Goal: Task Accomplishment & Management: Use online tool/utility

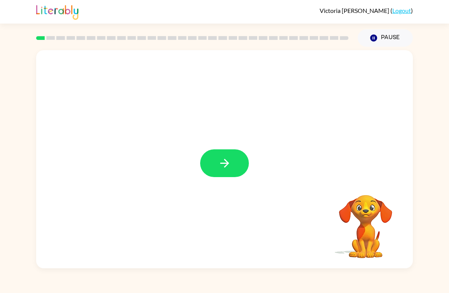
click at [224, 164] on icon "button" at bounding box center [224, 163] width 9 height 9
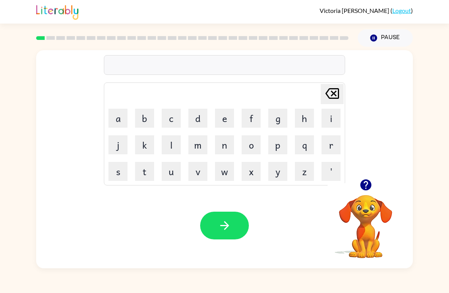
click at [147, 119] on button "b" at bounding box center [144, 118] width 19 height 19
click at [253, 143] on button "o" at bounding box center [251, 144] width 19 height 19
click at [326, 148] on button "r" at bounding box center [331, 144] width 19 height 19
click at [229, 118] on button "e" at bounding box center [224, 118] width 19 height 19
click at [329, 143] on button "r" at bounding box center [331, 144] width 19 height 19
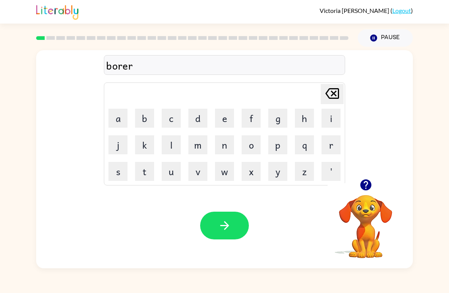
click at [235, 231] on button "button" at bounding box center [224, 226] width 49 height 28
click at [370, 184] on icon "button" at bounding box center [365, 185] width 11 height 11
click at [283, 145] on button "p" at bounding box center [277, 144] width 19 height 19
click at [119, 124] on button "a" at bounding box center [117, 118] width 19 height 19
click at [177, 175] on button "u" at bounding box center [171, 171] width 19 height 19
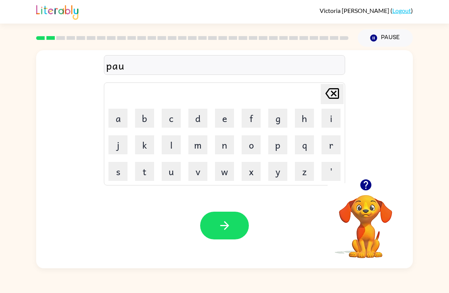
click at [226, 145] on button "n" at bounding box center [224, 144] width 19 height 19
click at [147, 175] on button "t" at bounding box center [144, 171] width 19 height 19
click at [120, 173] on button "s" at bounding box center [117, 171] width 19 height 19
click at [237, 223] on button "button" at bounding box center [224, 226] width 49 height 28
click at [232, 229] on div at bounding box center [224, 226] width 49 height 28
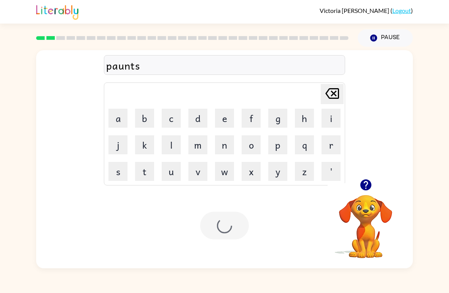
click at [232, 229] on div at bounding box center [224, 226] width 49 height 28
click at [231, 222] on div at bounding box center [224, 226] width 49 height 28
click at [234, 228] on div at bounding box center [224, 226] width 49 height 28
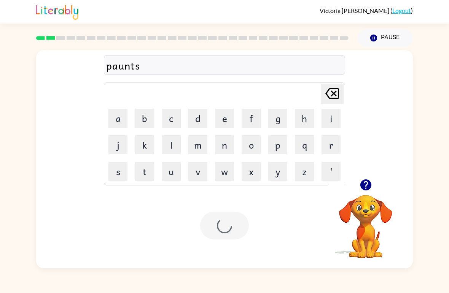
click at [369, 188] on icon "button" at bounding box center [365, 185] width 11 height 11
click at [373, 222] on video "Your browser must support playing .mp4 files to use Literably. Please try using…" at bounding box center [366, 221] width 76 height 76
click at [367, 191] on video "Your browser must support playing .mp4 files to use Literably. Please try using…" at bounding box center [366, 221] width 76 height 76
click at [372, 201] on video "Your browser must support playing .mp4 files to use Literably. Please try using…" at bounding box center [366, 221] width 76 height 76
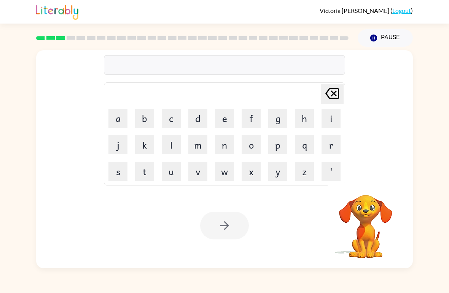
click at [369, 214] on video "Your browser must support playing .mp4 files to use Literably. Please try using…" at bounding box center [366, 221] width 76 height 76
click at [369, 235] on video "Your browser must support playing .mp4 files to use Literably. Please try using…" at bounding box center [366, 221] width 76 height 76
click at [372, 229] on video "Your browser must support playing .mp4 files to use Literably. Please try using…" at bounding box center [366, 221] width 76 height 76
click at [365, 187] on icon "button" at bounding box center [365, 185] width 11 height 11
click at [170, 149] on button "l" at bounding box center [171, 144] width 19 height 19
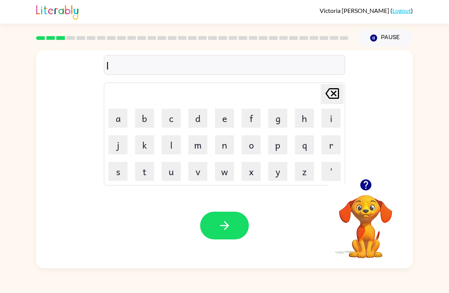
click at [252, 145] on button "o" at bounding box center [251, 144] width 19 height 19
click at [145, 139] on button "k" at bounding box center [144, 144] width 19 height 19
click at [223, 122] on button "e" at bounding box center [224, 118] width 19 height 19
click at [150, 172] on button "t" at bounding box center [144, 171] width 19 height 19
click at [233, 227] on button "button" at bounding box center [224, 226] width 49 height 28
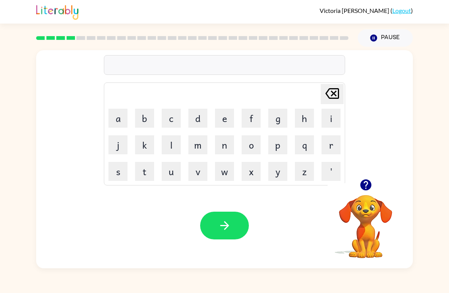
click at [143, 165] on button "t" at bounding box center [144, 171] width 19 height 19
click at [178, 171] on button "u" at bounding box center [171, 171] width 19 height 19
click at [334, 117] on button "i" at bounding box center [331, 118] width 19 height 19
click at [228, 150] on button "n" at bounding box center [224, 144] width 19 height 19
click at [230, 222] on icon "button" at bounding box center [224, 225] width 13 height 13
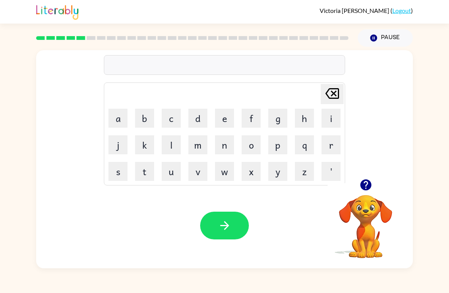
click at [229, 144] on button "n" at bounding box center [224, 144] width 19 height 19
click at [225, 119] on button "e" at bounding box center [224, 118] width 19 height 19
click at [339, 144] on button "r" at bounding box center [331, 144] width 19 height 19
click at [120, 122] on button "a" at bounding box center [117, 118] width 19 height 19
click at [173, 150] on button "l" at bounding box center [171, 144] width 19 height 19
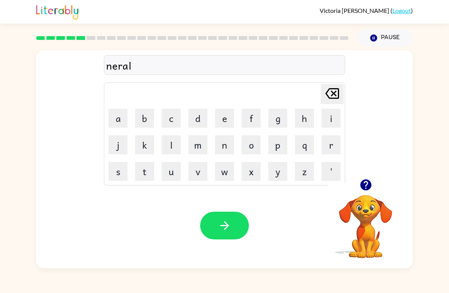
click at [333, 121] on button "i" at bounding box center [331, 118] width 19 height 19
click at [228, 143] on button "n" at bounding box center [224, 144] width 19 height 19
click at [228, 118] on button "e" at bounding box center [224, 118] width 19 height 19
click at [330, 145] on button "r" at bounding box center [331, 144] width 19 height 19
click at [229, 115] on button "e" at bounding box center [224, 118] width 19 height 19
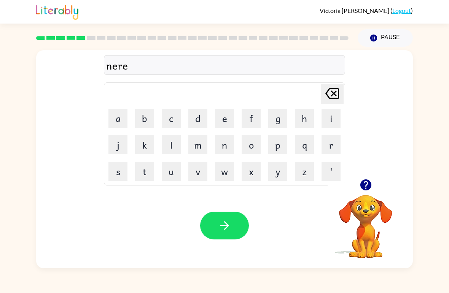
click at [175, 146] on button "l" at bounding box center [171, 144] width 19 height 19
click at [225, 148] on button "n" at bounding box center [224, 144] width 19 height 19
click at [331, 116] on button "i" at bounding box center [331, 118] width 19 height 19
click at [235, 226] on button "button" at bounding box center [224, 226] width 49 height 28
click at [144, 120] on button "b" at bounding box center [144, 118] width 19 height 19
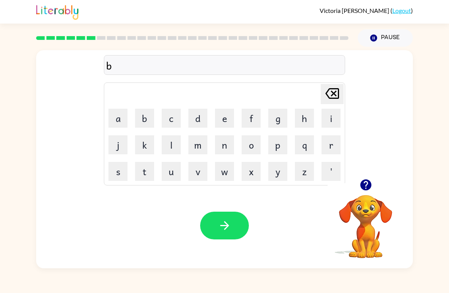
click at [328, 119] on button "i" at bounding box center [331, 118] width 19 height 19
click at [117, 154] on button "j" at bounding box center [117, 144] width 19 height 19
click at [122, 113] on button "a" at bounding box center [117, 118] width 19 height 19
click at [334, 119] on button "i" at bounding box center [331, 118] width 19 height 19
click at [226, 148] on button "n" at bounding box center [224, 144] width 19 height 19
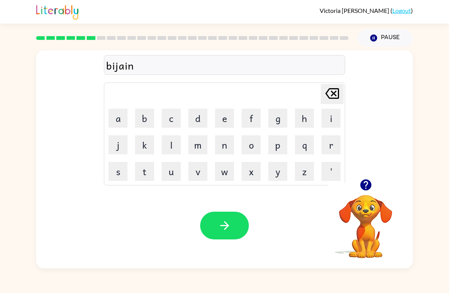
click at [230, 230] on icon "button" at bounding box center [224, 225] width 13 height 13
click at [149, 172] on button "t" at bounding box center [144, 171] width 19 height 19
click at [333, 149] on button "r" at bounding box center [331, 144] width 19 height 19
click at [229, 115] on button "e" at bounding box center [224, 118] width 19 height 19
click at [168, 115] on button "c" at bounding box center [171, 118] width 19 height 19
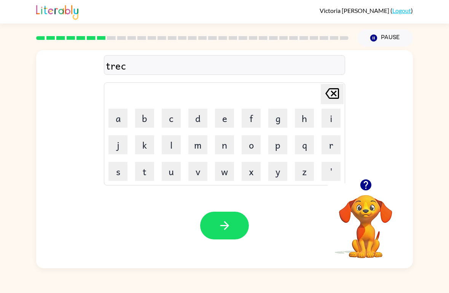
click at [257, 144] on button "o" at bounding box center [251, 144] width 19 height 19
click at [180, 147] on button "l" at bounding box center [171, 144] width 19 height 19
click at [224, 231] on icon "button" at bounding box center [224, 225] width 13 height 13
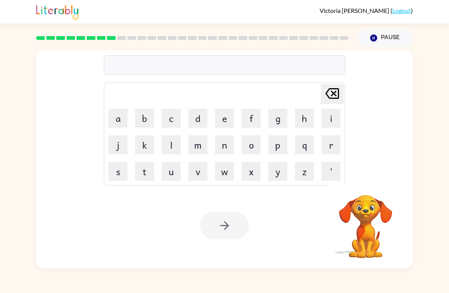
click at [370, 213] on video "Your browser must support playing .mp4 files to use Literably. Please try using…" at bounding box center [366, 221] width 76 height 76
click at [370, 212] on video "Your browser must support playing .mp4 files to use Literably. Please try using…" at bounding box center [366, 221] width 76 height 76
click at [371, 210] on video "Your browser must support playing .mp4 files to use Literably. Please try using…" at bounding box center [366, 221] width 76 height 76
click at [367, 207] on video "Your browser must support playing .mp4 files to use Literably. Please try using…" at bounding box center [366, 221] width 76 height 76
click at [372, 202] on video "Your browser must support playing .mp4 files to use Literably. Please try using…" at bounding box center [366, 221] width 76 height 76
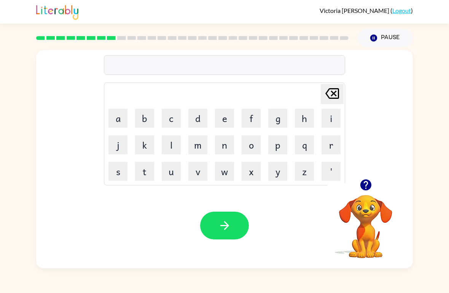
click at [223, 154] on button "n" at bounding box center [224, 144] width 19 height 19
click at [329, 119] on button "i" at bounding box center [331, 118] width 19 height 19
click at [335, 85] on icon "[PERSON_NAME] last character input" at bounding box center [332, 93] width 18 height 18
click at [330, 160] on td "'" at bounding box center [331, 172] width 26 height 26
click at [325, 142] on button "r" at bounding box center [331, 144] width 19 height 19
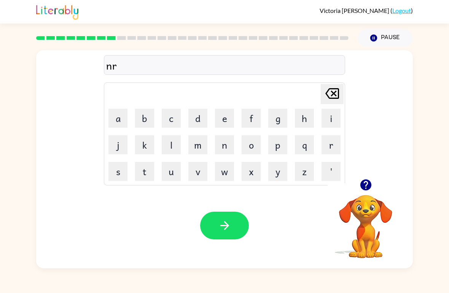
click at [331, 91] on icon "[PERSON_NAME] last character input" at bounding box center [332, 93] width 18 height 18
click at [233, 117] on button "e" at bounding box center [224, 118] width 19 height 19
click at [334, 145] on button "r" at bounding box center [331, 144] width 19 height 19
click at [116, 121] on button "a" at bounding box center [117, 118] width 19 height 19
click at [162, 116] on button "c" at bounding box center [171, 118] width 19 height 19
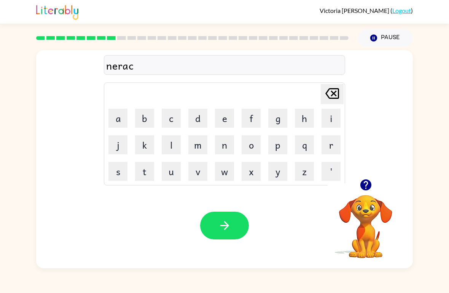
click at [260, 150] on button "o" at bounding box center [251, 144] width 19 height 19
click at [163, 142] on button "l" at bounding box center [171, 144] width 19 height 19
click at [236, 239] on button "button" at bounding box center [224, 226] width 49 height 28
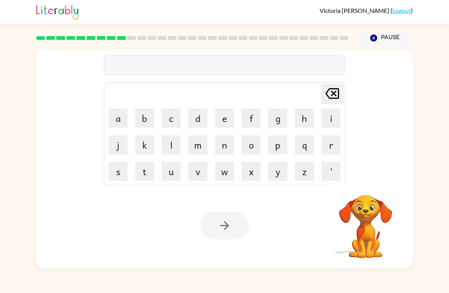
click at [222, 145] on button "n" at bounding box center [224, 144] width 19 height 19
click at [219, 115] on button "e" at bounding box center [224, 118] width 19 height 19
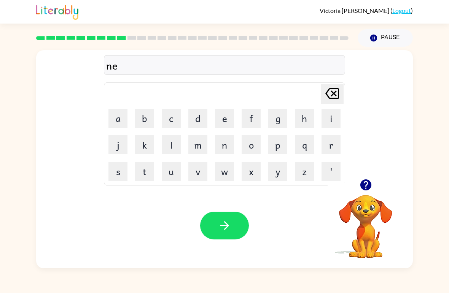
click at [201, 146] on button "m" at bounding box center [197, 144] width 19 height 19
click at [140, 118] on button "b" at bounding box center [144, 118] width 19 height 19
click at [126, 115] on button "a" at bounding box center [117, 118] width 19 height 19
click at [169, 145] on button "l" at bounding box center [171, 144] width 19 height 19
click at [228, 219] on button "button" at bounding box center [224, 226] width 49 height 28
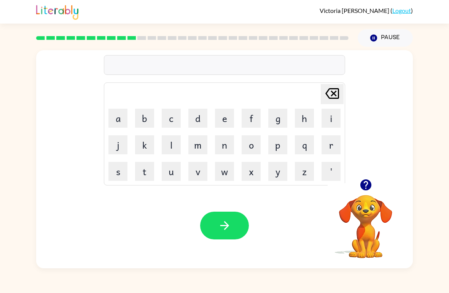
click at [124, 116] on button "a" at bounding box center [117, 118] width 19 height 19
click at [230, 140] on button "n" at bounding box center [224, 144] width 19 height 19
click at [149, 175] on button "t" at bounding box center [144, 171] width 19 height 19
click at [251, 119] on button "f" at bounding box center [251, 118] width 19 height 19
click at [177, 174] on button "u" at bounding box center [171, 171] width 19 height 19
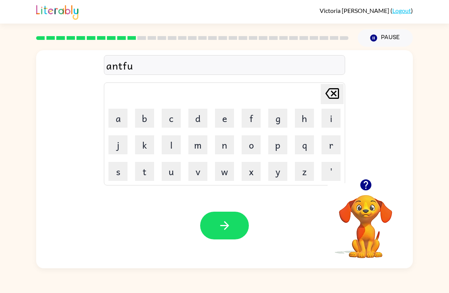
click at [173, 152] on button "l" at bounding box center [171, 144] width 19 height 19
click at [225, 228] on icon "button" at bounding box center [224, 225] width 13 height 13
click at [372, 189] on icon "button" at bounding box center [365, 184] width 13 height 13
click at [148, 118] on button "b" at bounding box center [144, 118] width 19 height 19
click at [246, 138] on button "o" at bounding box center [251, 144] width 19 height 19
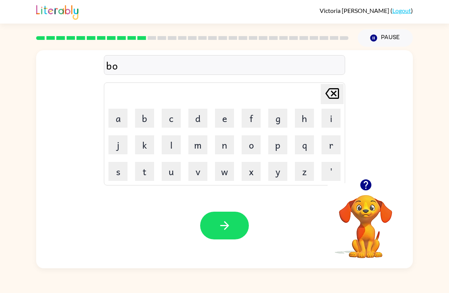
click at [177, 177] on button "u" at bounding box center [171, 171] width 19 height 19
click at [144, 169] on button "t" at bounding box center [144, 171] width 19 height 19
click at [229, 220] on icon "button" at bounding box center [224, 225] width 13 height 13
click at [375, 181] on button "button" at bounding box center [365, 184] width 19 height 19
click at [153, 109] on button "b" at bounding box center [144, 118] width 19 height 19
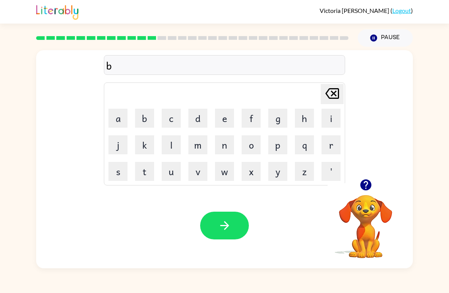
click at [229, 113] on button "e" at bounding box center [224, 118] width 19 height 19
click at [145, 116] on button "b" at bounding box center [144, 118] width 19 height 19
click at [331, 91] on icon "[PERSON_NAME] last character input" at bounding box center [332, 93] width 18 height 18
click at [191, 123] on button "d" at bounding box center [197, 118] width 19 height 19
click at [273, 91] on td "[PERSON_NAME] last character input" at bounding box center [224, 94] width 239 height 21
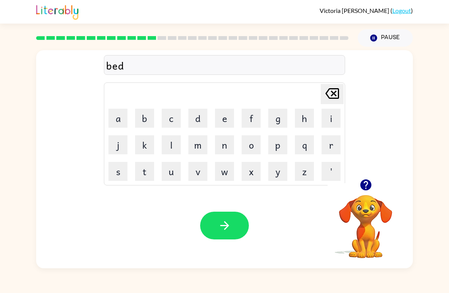
click at [152, 174] on button "t" at bounding box center [144, 171] width 19 height 19
click at [337, 115] on button "i" at bounding box center [331, 118] width 19 height 19
click at [199, 151] on button "m" at bounding box center [197, 144] width 19 height 19
click at [225, 118] on button "e" at bounding box center [224, 118] width 19 height 19
click at [228, 225] on icon "button" at bounding box center [224, 226] width 9 height 9
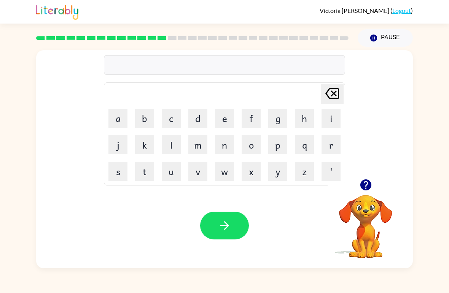
click at [369, 183] on icon "button" at bounding box center [365, 185] width 11 height 11
click at [147, 122] on button "b" at bounding box center [144, 118] width 19 height 19
click at [340, 121] on button "i" at bounding box center [331, 118] width 19 height 19
click at [194, 120] on button "d" at bounding box center [197, 118] width 19 height 19
click at [225, 146] on button "n" at bounding box center [224, 144] width 19 height 19
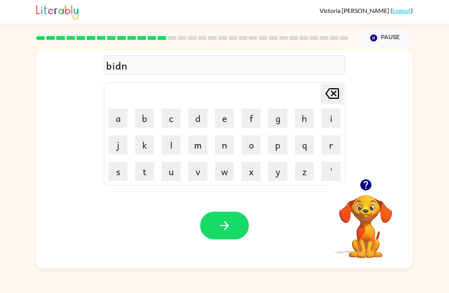
click at [233, 117] on button "e" at bounding box center [224, 118] width 19 height 19
click at [117, 169] on button "s" at bounding box center [117, 171] width 19 height 19
click at [222, 217] on button "button" at bounding box center [224, 226] width 49 height 28
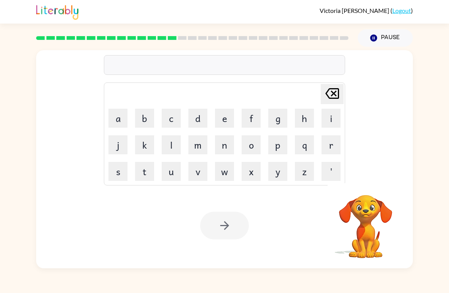
click at [199, 118] on button "d" at bounding box center [197, 118] width 19 height 19
click at [329, 119] on button "i" at bounding box center [331, 118] width 19 height 19
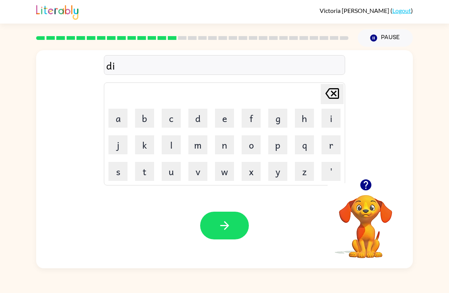
click at [171, 140] on button "l" at bounding box center [171, 144] width 19 height 19
click at [218, 113] on button "e" at bounding box center [224, 118] width 19 height 19
click at [322, 112] on button "i" at bounding box center [331, 118] width 19 height 19
click at [219, 223] on icon "button" at bounding box center [224, 225] width 13 height 13
click at [145, 172] on button "t" at bounding box center [144, 171] width 19 height 19
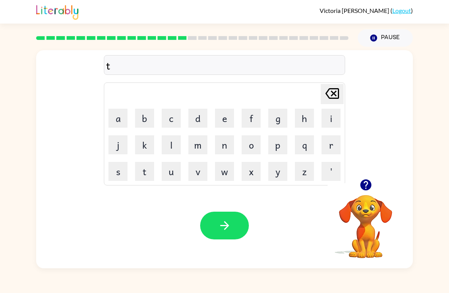
click at [124, 116] on button "a" at bounding box center [117, 118] width 19 height 19
click at [334, 88] on icon "[PERSON_NAME] last character input" at bounding box center [332, 93] width 18 height 18
click at [226, 117] on button "e" at bounding box center [224, 118] width 19 height 19
click at [331, 140] on button "r" at bounding box center [331, 144] width 19 height 19
click at [225, 142] on button "n" at bounding box center [224, 144] width 19 height 19
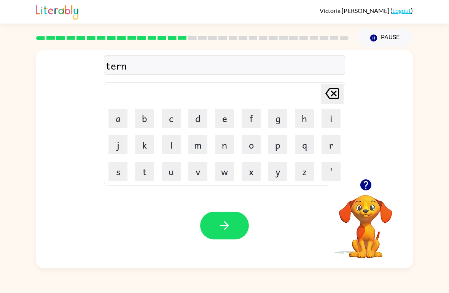
click at [234, 219] on button "button" at bounding box center [224, 226] width 49 height 28
click at [244, 1] on div "[PERSON_NAME] ( Logout )" at bounding box center [224, 12] width 377 height 24
click at [120, 163] on button "s" at bounding box center [117, 171] width 19 height 19
click at [228, 121] on button "e" at bounding box center [224, 118] width 19 height 19
click at [140, 174] on button "t" at bounding box center [144, 171] width 19 height 19
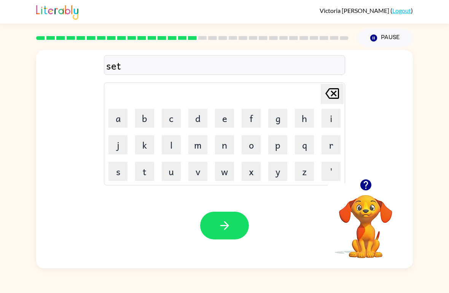
click at [225, 226] on icon "button" at bounding box center [224, 226] width 9 height 9
click at [147, 116] on button "b" at bounding box center [144, 118] width 19 height 19
click at [328, 138] on button "r" at bounding box center [331, 144] width 19 height 19
click at [329, 113] on button "i" at bounding box center [331, 118] width 19 height 19
click at [195, 142] on button "m" at bounding box center [197, 144] width 19 height 19
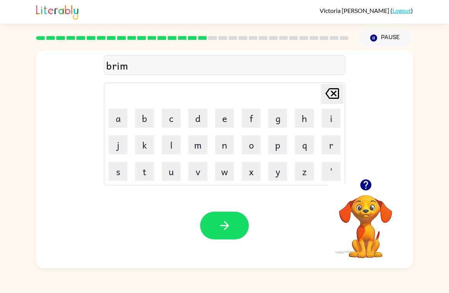
click at [335, 113] on button "i" at bounding box center [331, 118] width 19 height 19
click at [158, 169] on td "u" at bounding box center [171, 172] width 26 height 26
click at [223, 147] on button "n" at bounding box center [224, 144] width 19 height 19
click at [287, 108] on td "g" at bounding box center [278, 118] width 26 height 26
click at [277, 122] on button "g" at bounding box center [277, 118] width 19 height 19
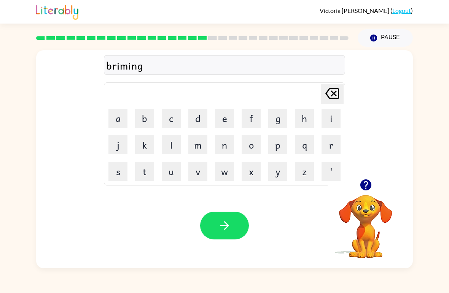
click at [234, 216] on button "button" at bounding box center [224, 226] width 49 height 28
click at [277, 141] on button "p" at bounding box center [277, 144] width 19 height 19
click at [175, 146] on button "l" at bounding box center [171, 144] width 19 height 19
click at [123, 117] on button "a" at bounding box center [117, 118] width 19 height 19
click at [124, 167] on button "s" at bounding box center [117, 171] width 19 height 19
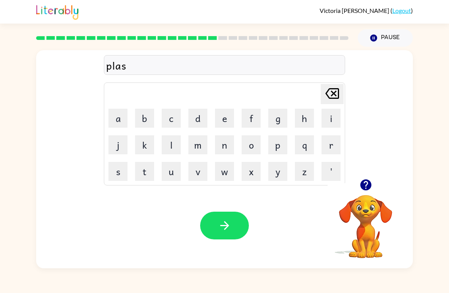
click at [152, 167] on button "t" at bounding box center [144, 171] width 19 height 19
click at [336, 113] on button "i" at bounding box center [331, 118] width 19 height 19
click at [141, 145] on button "k" at bounding box center [144, 144] width 19 height 19
click at [228, 229] on icon "button" at bounding box center [224, 225] width 13 height 13
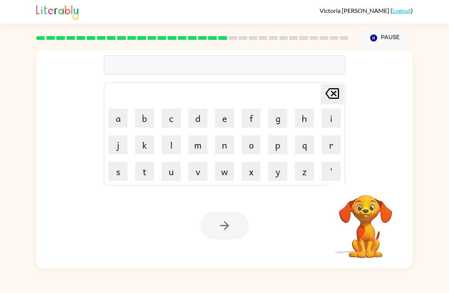
click at [198, 121] on button "d" at bounding box center [197, 118] width 19 height 19
click at [331, 120] on button "i" at bounding box center [331, 118] width 19 height 19
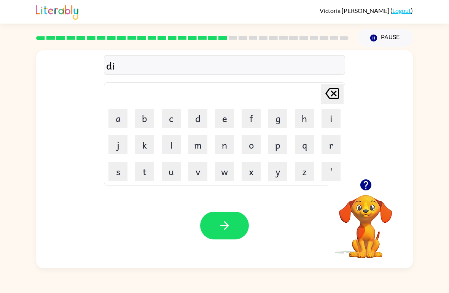
click at [117, 170] on button "s" at bounding box center [117, 171] width 19 height 19
click at [277, 143] on button "p" at bounding box center [277, 144] width 19 height 19
click at [174, 145] on button "l" at bounding box center [171, 144] width 19 height 19
click at [113, 114] on button "a" at bounding box center [117, 118] width 19 height 19
click at [328, 120] on button "i" at bounding box center [331, 118] width 19 height 19
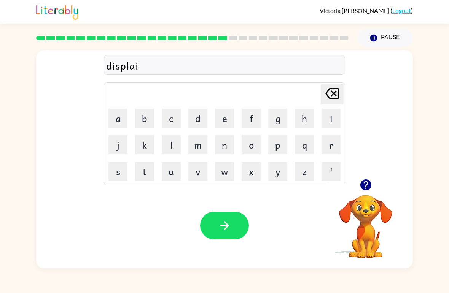
click at [222, 227] on icon "button" at bounding box center [224, 225] width 13 height 13
click at [369, 186] on icon "button" at bounding box center [365, 185] width 11 height 11
click at [203, 117] on button "d" at bounding box center [197, 118] width 19 height 19
click at [254, 145] on button "o" at bounding box center [251, 144] width 19 height 19
click at [118, 174] on button "s" at bounding box center [117, 171] width 19 height 19
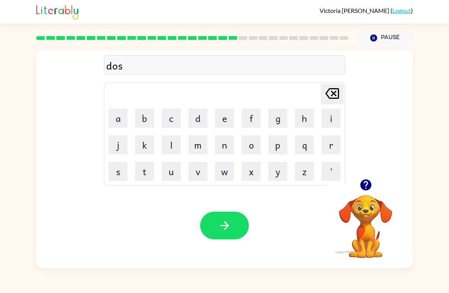
click at [149, 172] on button "t" at bounding box center [144, 171] width 19 height 19
click at [329, 115] on button "i" at bounding box center [331, 118] width 19 height 19
click at [206, 120] on button "d" at bounding box center [197, 118] width 19 height 19
click at [225, 222] on icon "button" at bounding box center [224, 225] width 13 height 13
click at [120, 172] on button "s" at bounding box center [117, 171] width 19 height 19
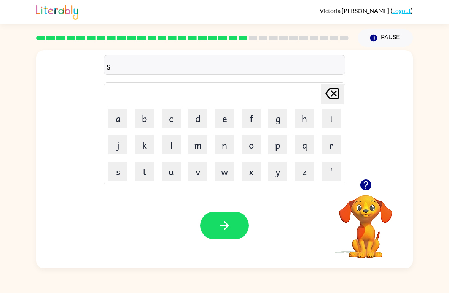
click at [225, 120] on button "e" at bounding box center [224, 118] width 19 height 19
click at [222, 148] on button "n" at bounding box center [224, 144] width 19 height 19
click at [150, 168] on button "t" at bounding box center [144, 171] width 19 height 19
click at [225, 119] on button "e" at bounding box center [224, 118] width 19 height 19
click at [304, 147] on button "q" at bounding box center [304, 144] width 19 height 19
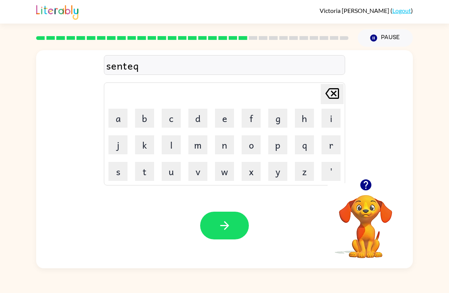
click at [336, 92] on icon at bounding box center [332, 93] width 14 height 11
click at [306, 146] on button "q" at bounding box center [304, 144] width 19 height 19
click at [337, 87] on icon "[PERSON_NAME] last character input" at bounding box center [332, 93] width 18 height 18
click at [279, 150] on button "p" at bounding box center [277, 144] width 19 height 19
click at [329, 118] on button "i" at bounding box center [331, 118] width 19 height 19
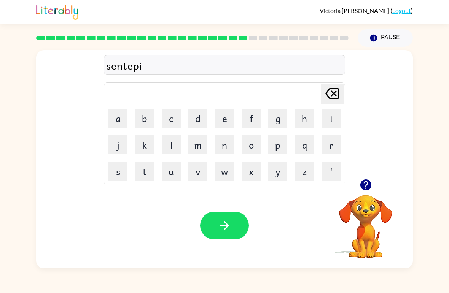
click at [230, 234] on button "button" at bounding box center [224, 226] width 49 height 28
click at [334, 143] on button "r" at bounding box center [331, 144] width 19 height 19
click at [120, 116] on button "a" at bounding box center [117, 118] width 19 height 19
click at [332, 119] on button "i" at bounding box center [331, 118] width 19 height 19
click at [228, 148] on button "n" at bounding box center [224, 144] width 19 height 19
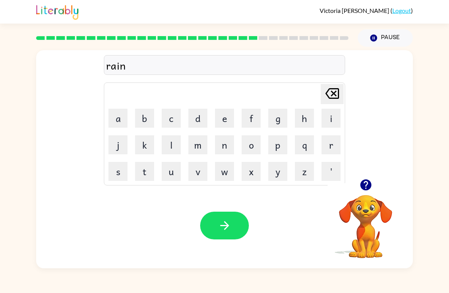
click at [146, 121] on button "b" at bounding box center [144, 118] width 19 height 19
click at [172, 178] on button "u" at bounding box center [171, 171] width 19 height 19
click at [144, 174] on button "t" at bounding box center [144, 171] width 19 height 19
click at [124, 176] on button "s" at bounding box center [117, 171] width 19 height 19
click at [231, 223] on button "button" at bounding box center [224, 226] width 49 height 28
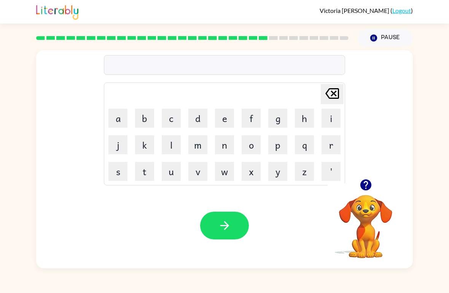
click at [198, 144] on button "m" at bounding box center [197, 144] width 19 height 19
click at [113, 127] on button "a" at bounding box center [117, 118] width 19 height 19
click at [327, 150] on button "r" at bounding box center [331, 144] width 19 height 19
click at [148, 140] on button "k" at bounding box center [144, 144] width 19 height 19
click at [227, 120] on button "e" at bounding box center [224, 118] width 19 height 19
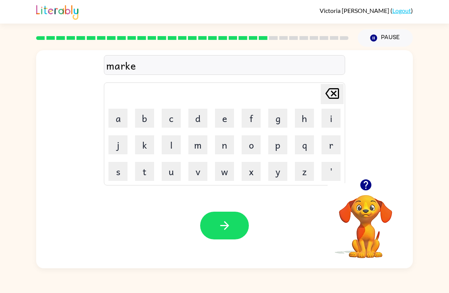
click at [333, 147] on button "r" at bounding box center [331, 144] width 19 height 19
click at [220, 221] on icon "button" at bounding box center [224, 225] width 13 height 13
click at [201, 120] on button "d" at bounding box center [197, 118] width 19 height 19
click at [226, 121] on button "e" at bounding box center [224, 118] width 19 height 19
click at [150, 119] on button "b" at bounding box center [144, 118] width 19 height 19
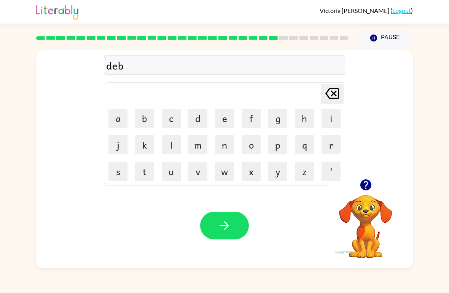
click at [232, 120] on button "e" at bounding box center [224, 118] width 19 height 19
click at [228, 146] on button "n" at bounding box center [224, 144] width 19 height 19
click at [120, 172] on button "s" at bounding box center [117, 171] width 19 height 19
click at [328, 120] on button "i" at bounding box center [331, 118] width 19 height 19
click at [152, 117] on button "b" at bounding box center [144, 118] width 19 height 19
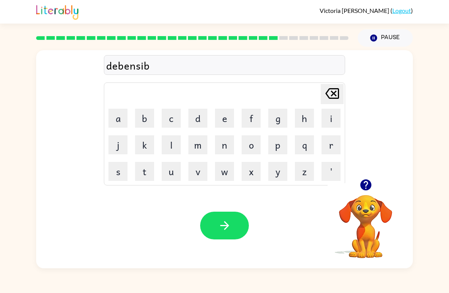
click at [234, 218] on button "button" at bounding box center [224, 226] width 49 height 28
click at [279, 121] on button "g" at bounding box center [277, 118] width 19 height 19
click at [115, 117] on button "a" at bounding box center [117, 118] width 19 height 19
click at [199, 173] on button "v" at bounding box center [197, 171] width 19 height 19
click at [172, 146] on button "l" at bounding box center [171, 144] width 19 height 19
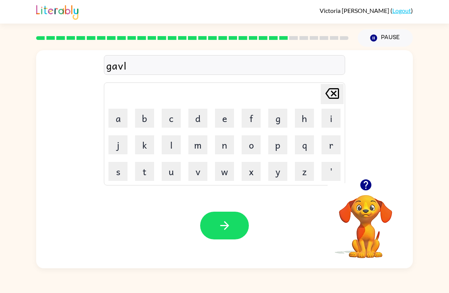
click at [333, 111] on button "i" at bounding box center [331, 118] width 19 height 19
click at [226, 154] on button "n" at bounding box center [224, 144] width 19 height 19
click at [279, 121] on button "g" at bounding box center [277, 118] width 19 height 19
click at [229, 226] on icon "button" at bounding box center [224, 225] width 13 height 13
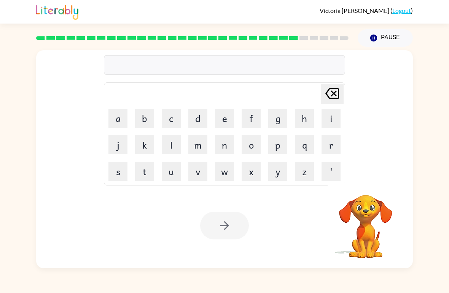
click at [280, 119] on button "g" at bounding box center [277, 118] width 19 height 19
click at [121, 120] on button "a" at bounding box center [117, 118] width 19 height 19
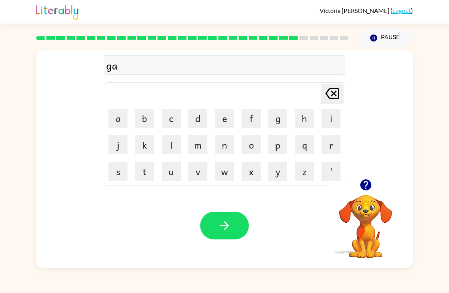
click at [137, 116] on button "b" at bounding box center [144, 118] width 19 height 19
click at [335, 143] on button "r" at bounding box center [331, 144] width 19 height 19
click at [201, 139] on button "m" at bounding box center [197, 144] width 19 height 19
click at [226, 116] on button "e" at bounding box center [224, 118] width 19 height 19
click at [231, 143] on button "n" at bounding box center [224, 144] width 19 height 19
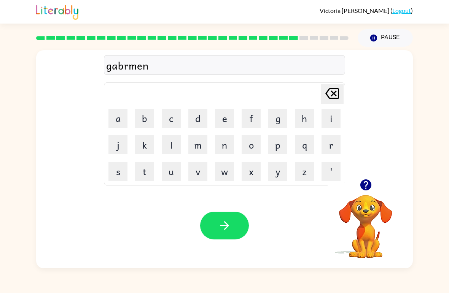
click at [231, 228] on icon "button" at bounding box center [224, 225] width 13 height 13
click at [117, 171] on button "s" at bounding box center [117, 171] width 19 height 19
click at [148, 171] on button "t" at bounding box center [144, 171] width 19 height 19
click at [325, 141] on button "r" at bounding box center [331, 144] width 19 height 19
click at [220, 120] on button "e" at bounding box center [224, 118] width 19 height 19
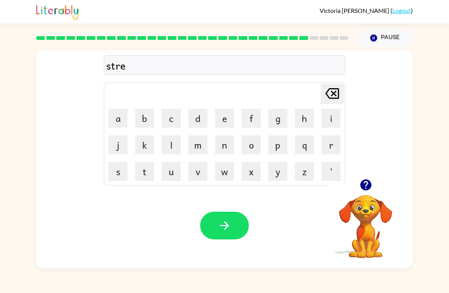
click at [221, 147] on button "n" at bounding box center [224, 144] width 19 height 19
click at [231, 224] on icon "button" at bounding box center [224, 225] width 13 height 13
click at [371, 187] on icon "button" at bounding box center [365, 185] width 11 height 11
click at [117, 175] on button "s" at bounding box center [117, 171] width 19 height 19
click at [314, 120] on button "h" at bounding box center [304, 118] width 19 height 19
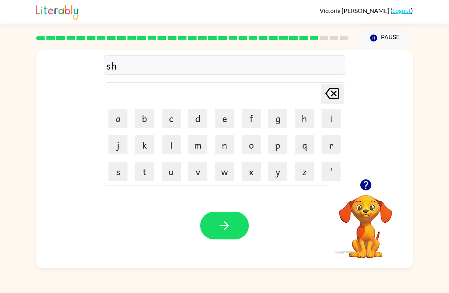
click at [220, 118] on button "e" at bounding box center [224, 118] width 19 height 19
click at [331, 121] on button "i" at bounding box center [331, 118] width 19 height 19
click at [140, 143] on button "k" at bounding box center [144, 144] width 19 height 19
click at [229, 223] on icon "button" at bounding box center [224, 225] width 13 height 13
click at [116, 119] on button "a" at bounding box center [117, 118] width 19 height 19
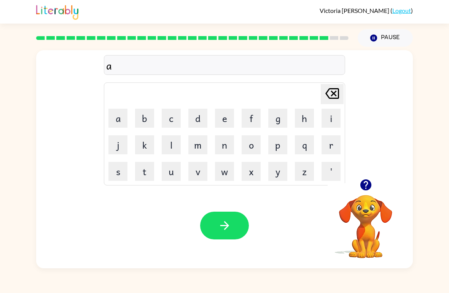
click at [142, 151] on button "k" at bounding box center [144, 144] width 19 height 19
click at [118, 172] on button "s" at bounding box center [117, 171] width 19 height 19
click at [336, 114] on button "i" at bounding box center [331, 118] width 19 height 19
click at [173, 145] on button "l" at bounding box center [171, 144] width 19 height 19
click at [225, 143] on button "n" at bounding box center [224, 144] width 19 height 19
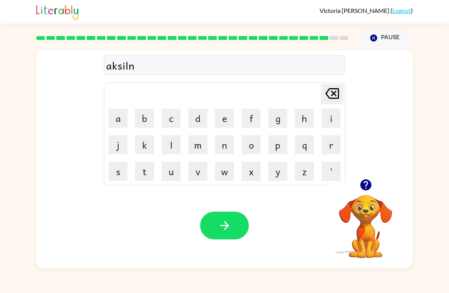
click at [145, 172] on button "t" at bounding box center [144, 171] width 19 height 19
click at [120, 172] on button "s" at bounding box center [117, 171] width 19 height 19
click at [223, 225] on icon "button" at bounding box center [224, 225] width 13 height 13
click at [325, 252] on div "Your browser must support playing .mp4 files to use Literably. Please try using…" at bounding box center [224, 226] width 377 height 86
click at [281, 119] on button "g" at bounding box center [277, 118] width 19 height 19
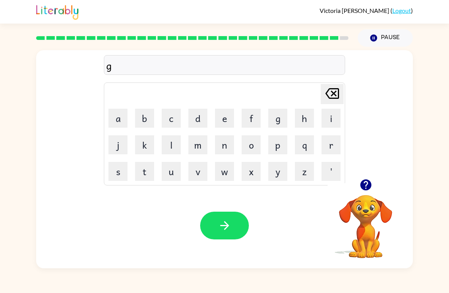
click at [259, 144] on button "o" at bounding box center [251, 144] width 19 height 19
click at [284, 117] on button "g" at bounding box center [277, 118] width 19 height 19
click at [327, 94] on icon at bounding box center [332, 93] width 14 height 11
click at [337, 95] on icon "[PERSON_NAME] last character input" at bounding box center [332, 93] width 18 height 18
click at [342, 97] on button "[PERSON_NAME] last character input" at bounding box center [332, 94] width 23 height 20
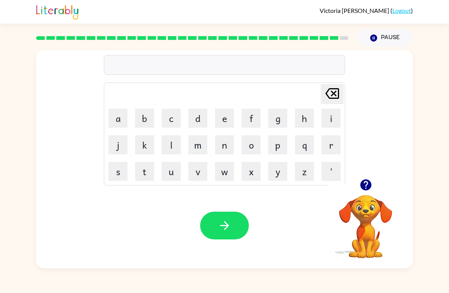
click at [124, 145] on button "j" at bounding box center [117, 144] width 19 height 19
click at [255, 146] on button "o" at bounding box center [251, 144] width 19 height 19
click at [145, 118] on button "b" at bounding box center [144, 118] width 19 height 19
click at [333, 144] on button "r" at bounding box center [331, 144] width 19 height 19
click at [331, 119] on button "i" at bounding box center [331, 118] width 19 height 19
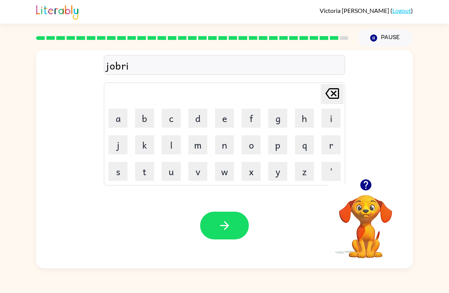
click at [228, 196] on div "Your browser must support playing .mp4 files to use Literably. Please try using…" at bounding box center [224, 226] width 377 height 86
click at [281, 116] on button "g" at bounding box center [277, 118] width 19 height 19
click at [233, 120] on button "e" at bounding box center [224, 118] width 19 height 19
click at [330, 143] on button "r" at bounding box center [331, 144] width 19 height 19
click at [336, 92] on icon at bounding box center [332, 93] width 14 height 11
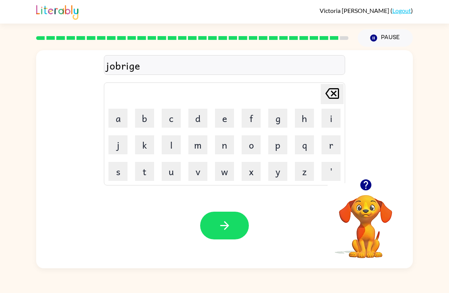
click at [332, 144] on button "r" at bounding box center [331, 144] width 19 height 19
click at [225, 227] on icon "button" at bounding box center [224, 225] width 13 height 13
